Goal: Transaction & Acquisition: Purchase product/service

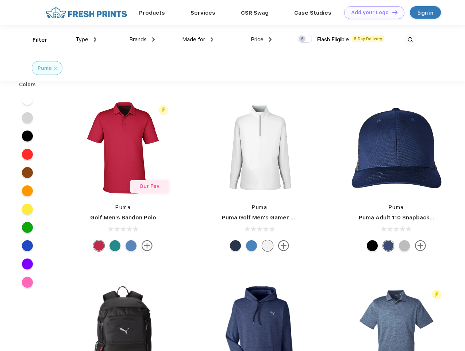
click at [372, 12] on link "Add your Logo Design Tool" at bounding box center [374, 12] width 60 height 13
click at [0, 0] on div "Design Tool" at bounding box center [0, 0] width 0 height 0
click at [392, 12] on link "Add your Logo Design Tool" at bounding box center [374, 12] width 60 height 13
click at [35, 40] on div "Filter" at bounding box center [40, 40] width 15 height 8
click at [86, 39] on span "Type" at bounding box center [82, 39] width 13 height 7
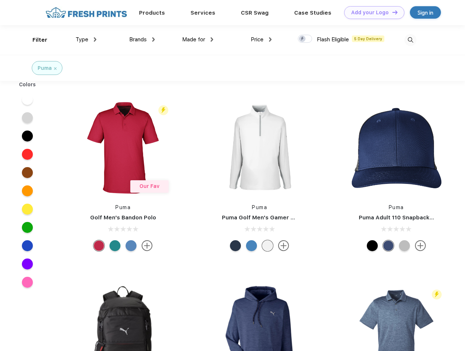
click at [142, 39] on span "Brands" at bounding box center [138, 39] width 18 height 7
click at [198, 39] on span "Made for" at bounding box center [193, 39] width 23 height 7
click at [261, 39] on span "Price" at bounding box center [257, 39] width 13 height 7
click at [305, 39] on div at bounding box center [305, 39] width 14 height 8
click at [303, 39] on input "checkbox" at bounding box center [300, 36] width 5 height 5
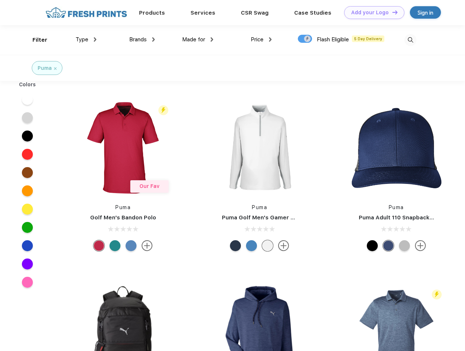
click at [411, 40] on img at bounding box center [411, 40] width 12 height 12
